Goal: Information Seeking & Learning: Find specific fact

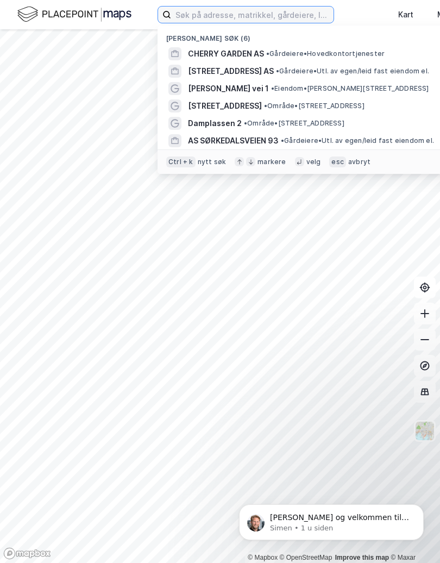
click at [209, 17] on input at bounding box center [252, 15] width 162 height 16
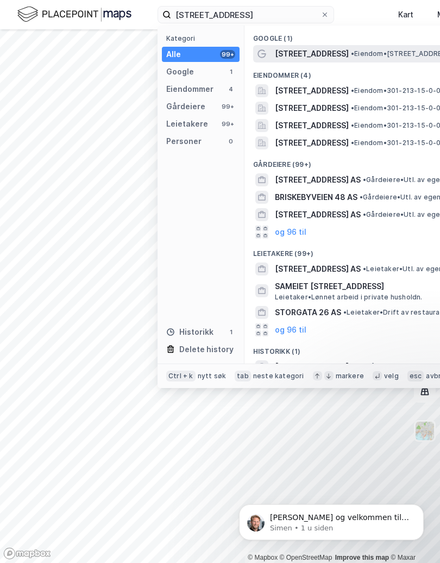
click at [353, 53] on span "• Eiendom • [STREET_ADDRESS]" at bounding box center [402, 53] width 102 height 9
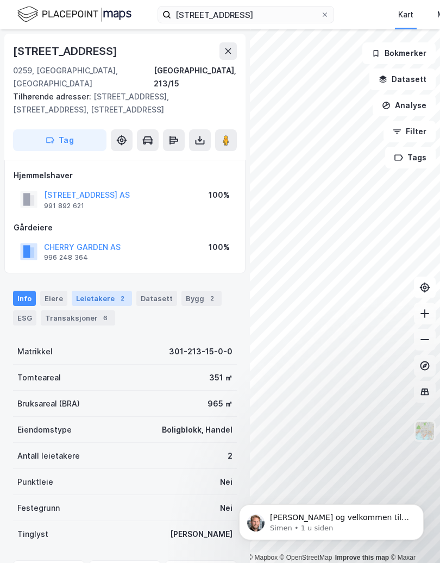
click at [93, 291] on div "Leietakere 2" at bounding box center [102, 298] width 60 height 15
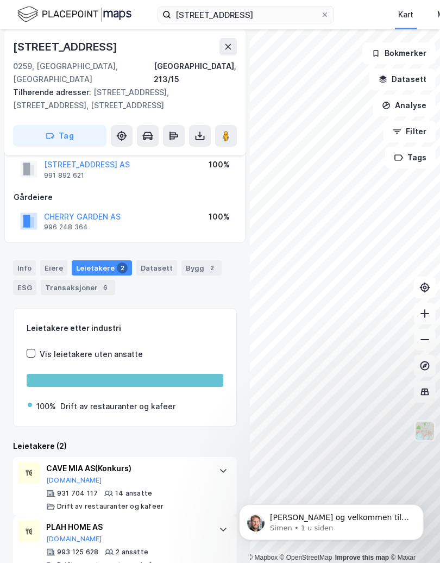
scroll to position [42, 0]
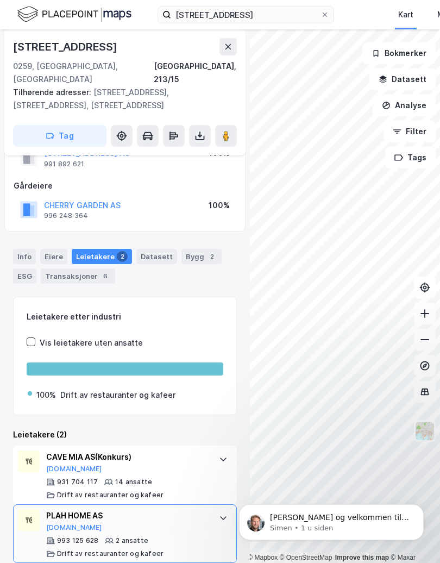
click at [73, 509] on div "PLAH HOME AS" at bounding box center [127, 515] width 162 height 13
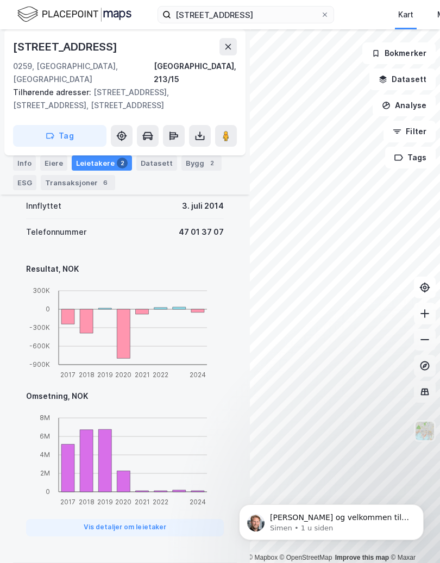
scroll to position [168, 0]
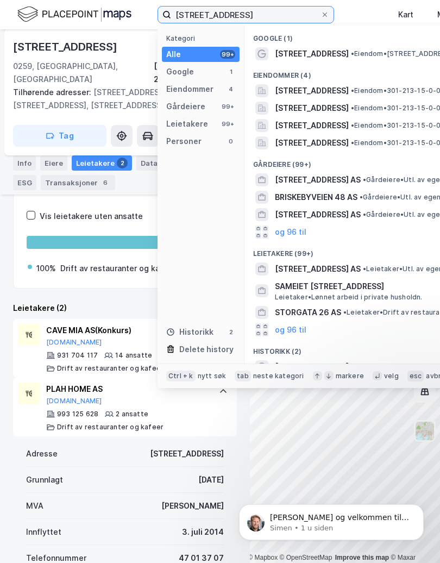
drag, startPoint x: 270, startPoint y: 17, endPoint x: 174, endPoint y: 18, distance: 95.6
click at [174, 18] on input "briskebyveien 26" at bounding box center [245, 15] width 149 height 16
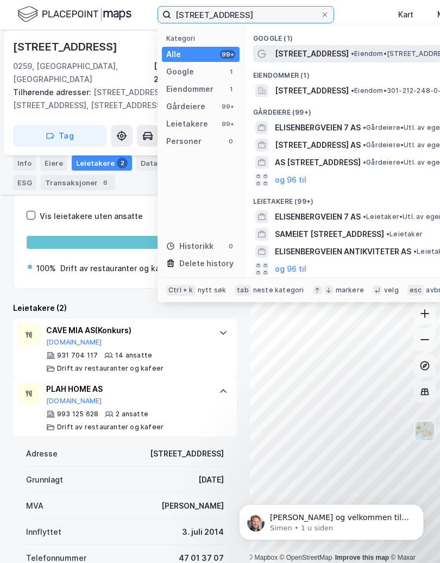
type input "elisenbergveien 7"
click at [313, 54] on span "[STREET_ADDRESS]" at bounding box center [312, 53] width 74 height 13
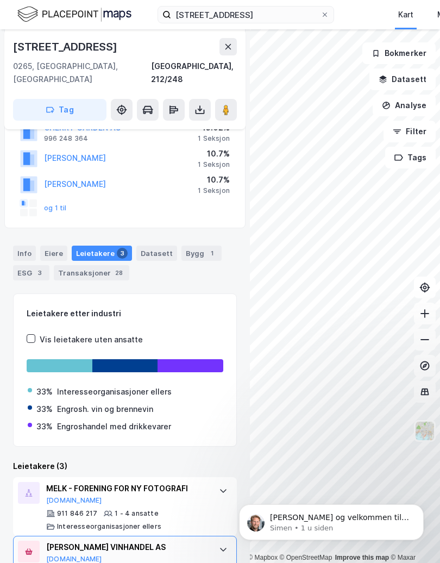
scroll to position [148, 0]
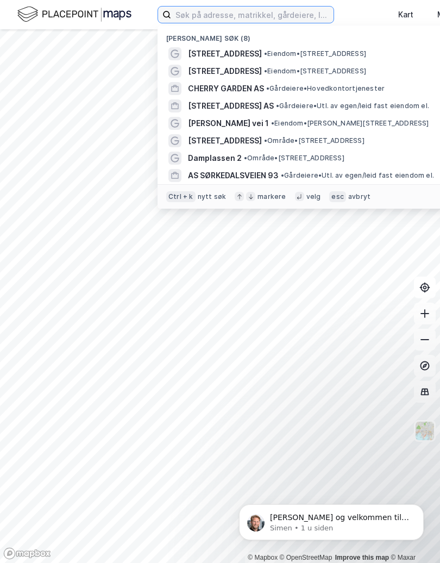
click at [234, 15] on input at bounding box center [252, 15] width 162 height 16
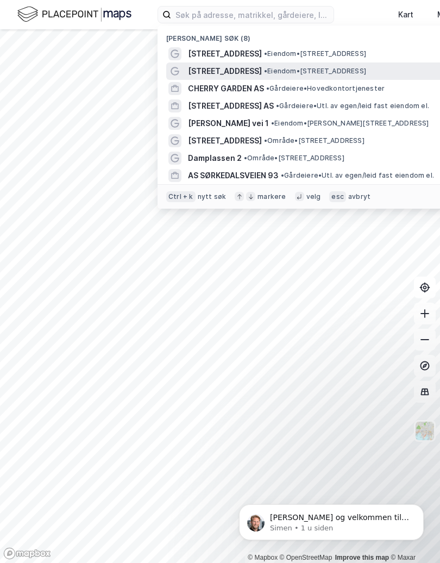
click at [213, 69] on span "[STREET_ADDRESS]" at bounding box center [225, 71] width 74 height 13
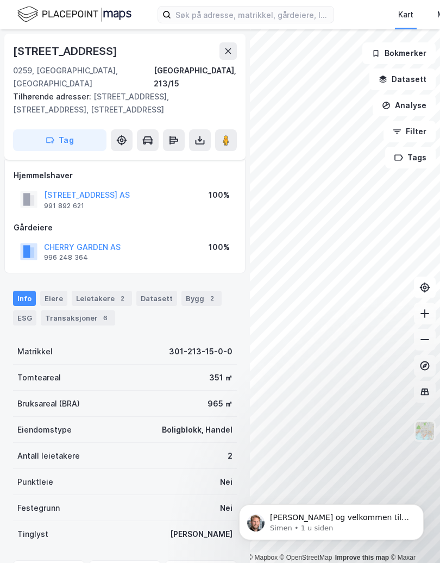
scroll to position [54, 0]
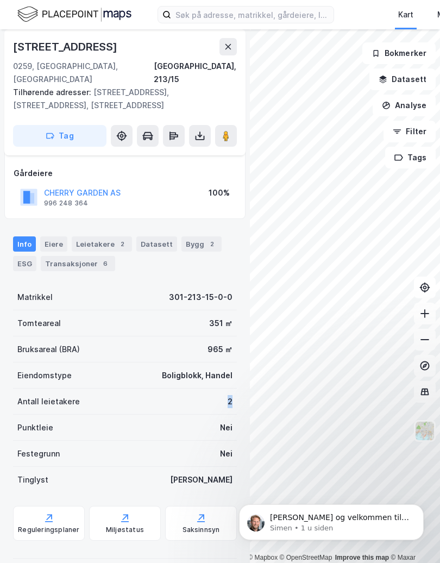
drag, startPoint x: 225, startPoint y: 387, endPoint x: 212, endPoint y: 387, distance: 13.0
click at [212, 388] on div "Antall leietakere 2" at bounding box center [125, 401] width 224 height 26
click at [91, 236] on div "Leietakere 2" at bounding box center [102, 243] width 60 height 15
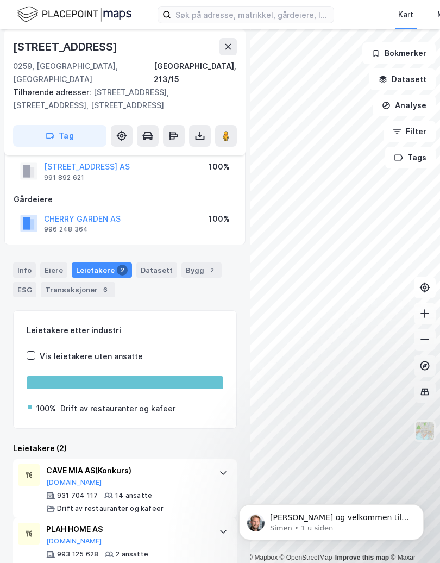
scroll to position [42, 0]
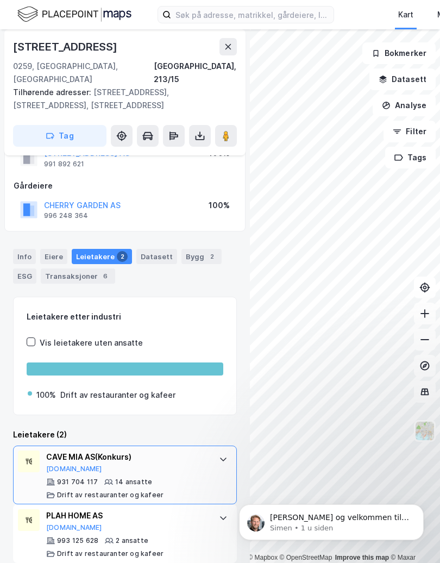
click at [219, 455] on icon at bounding box center [223, 459] width 9 height 9
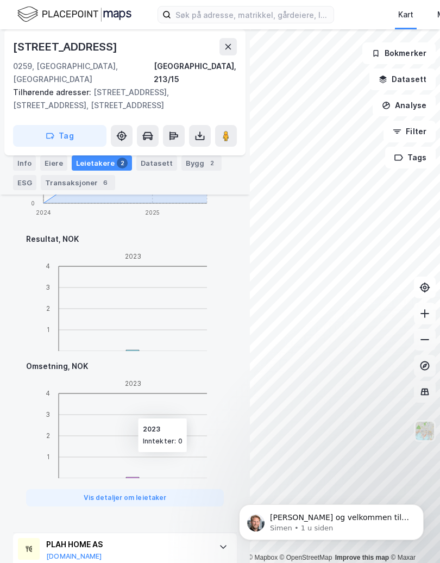
scroll to position [595, 0]
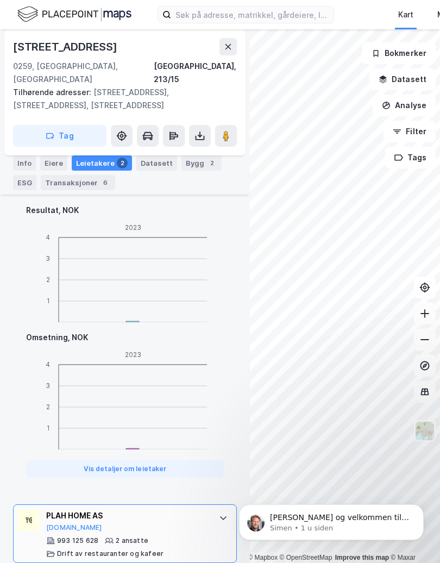
click at [66, 509] on div "PLAH HOME AS" at bounding box center [127, 515] width 162 height 13
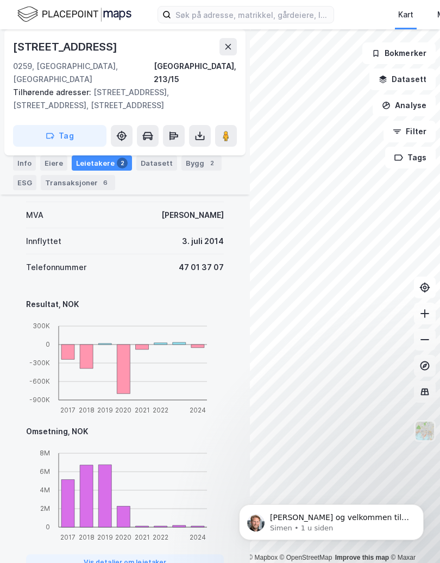
scroll to position [494, 0]
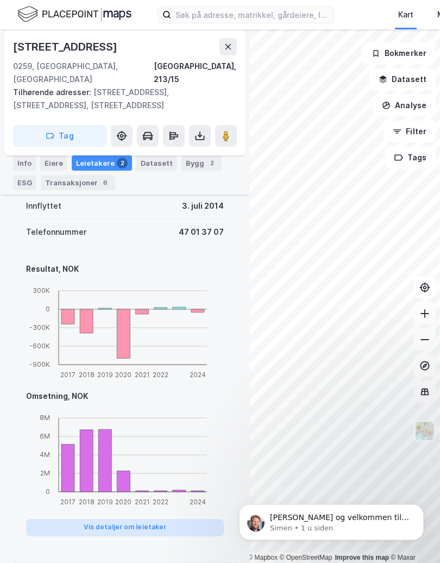
click at [122, 519] on button "Vis detaljer om leietaker" at bounding box center [125, 527] width 198 height 17
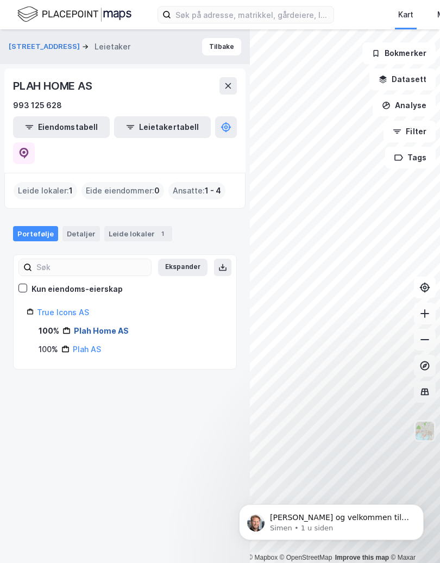
click at [108, 326] on link "Plah Home AS" at bounding box center [101, 330] width 55 height 9
click at [135, 226] on div "Leide lokaler 1" at bounding box center [138, 233] width 68 height 15
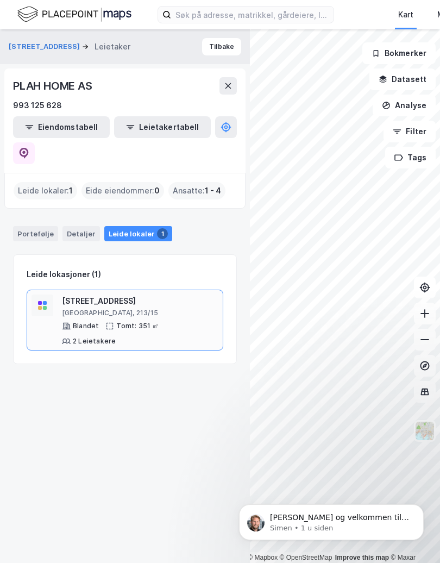
click at [194, 322] on div "Blandet Tomt: 351 ㎡ 2 Leietakere" at bounding box center [140, 334] width 156 height 24
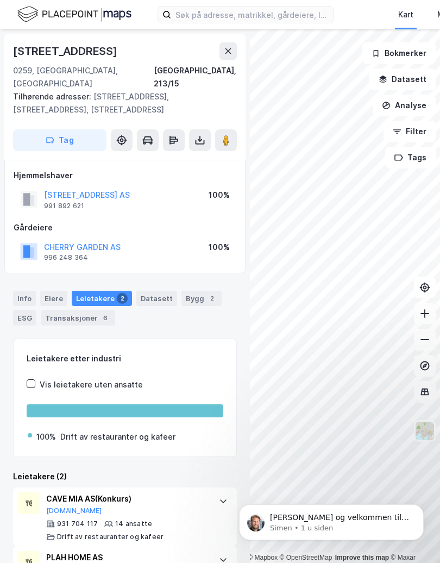
scroll to position [42, 0]
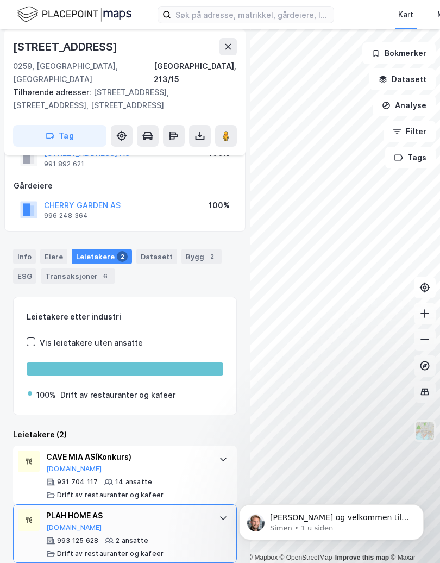
click at [192, 514] on div "PLAH HOME AS [DOMAIN_NAME]" at bounding box center [127, 520] width 162 height 23
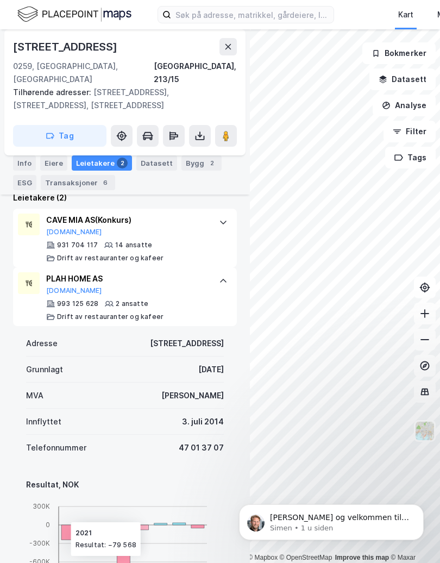
scroll to position [277, 0]
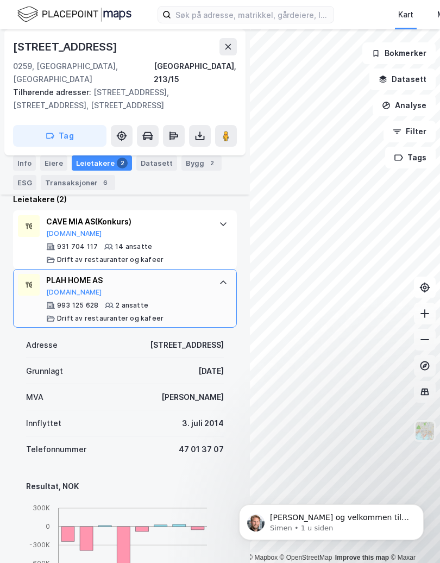
click at [71, 301] on div "993 125 628" at bounding box center [77, 305] width 41 height 9
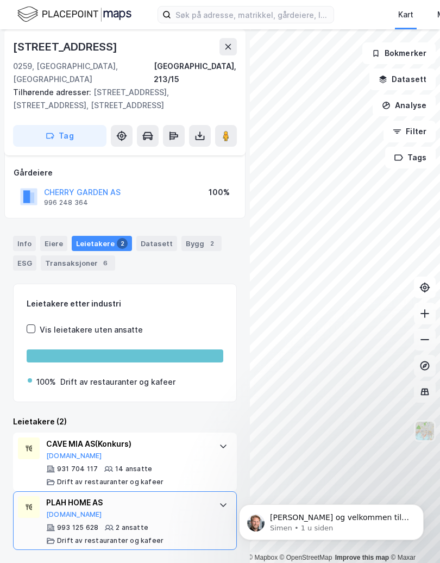
scroll to position [42, 0]
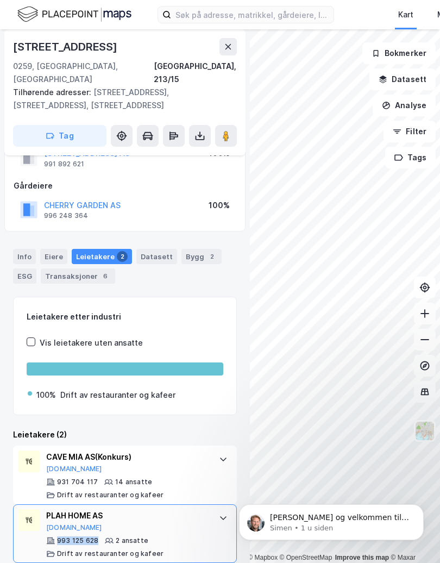
drag, startPoint x: 97, startPoint y: 527, endPoint x: 57, endPoint y: 529, distance: 40.3
click at [57, 536] on div "993 125 628" at bounding box center [77, 540] width 41 height 9
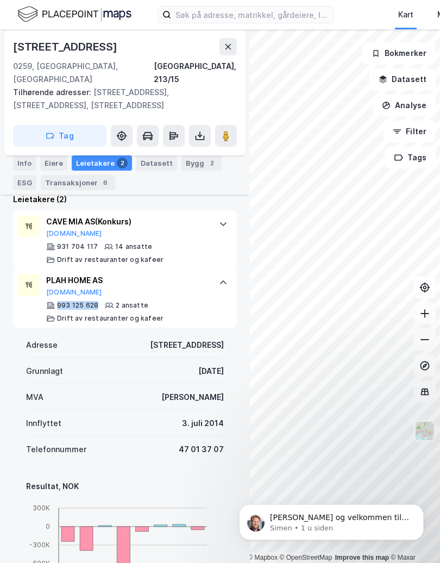
copy div "993 125 628"
